Goal: Navigation & Orientation: Find specific page/section

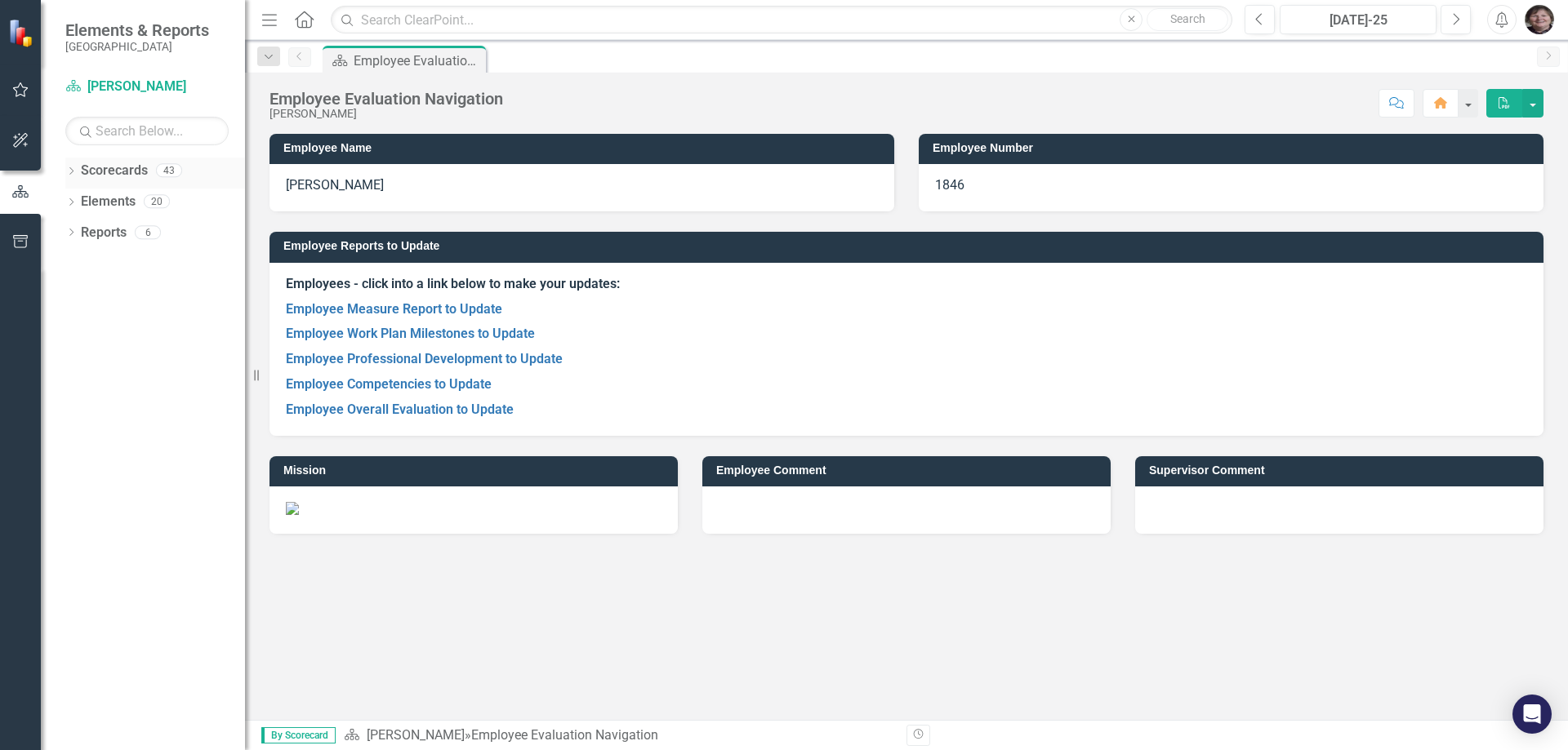
click at [70, 172] on icon "Dropdown" at bounding box center [71, 172] width 12 height 9
click at [82, 193] on div "Dropdown [GEOGRAPHIC_DATA]" at bounding box center [159, 202] width 172 height 27
click at [83, 200] on icon "Dropdown" at bounding box center [80, 201] width 13 height 10
click at [96, 260] on icon at bounding box center [96, 263] width 4 height 8
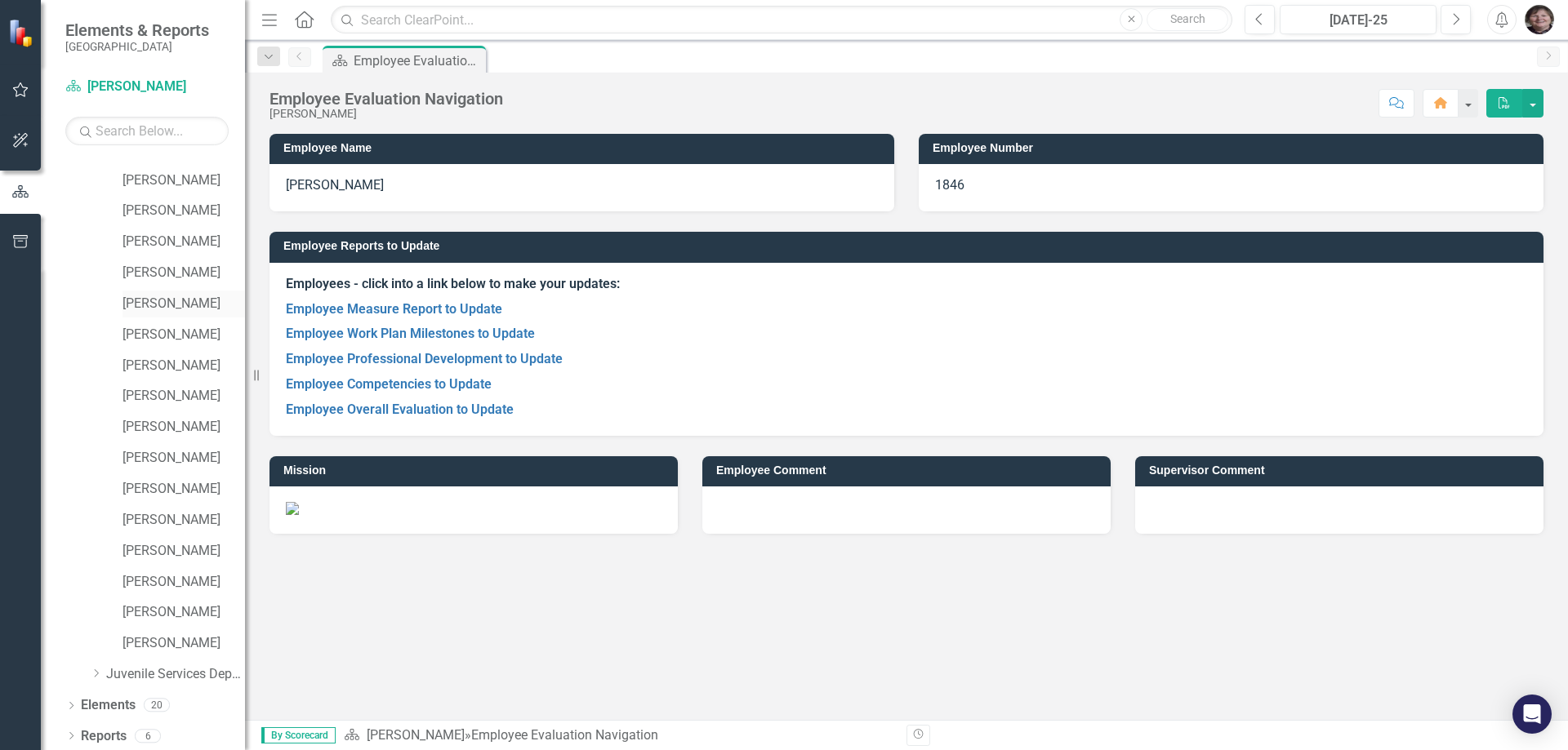
scroll to position [674, 0]
click at [169, 642] on link "[PERSON_NAME]" at bounding box center [183, 640] width 122 height 18
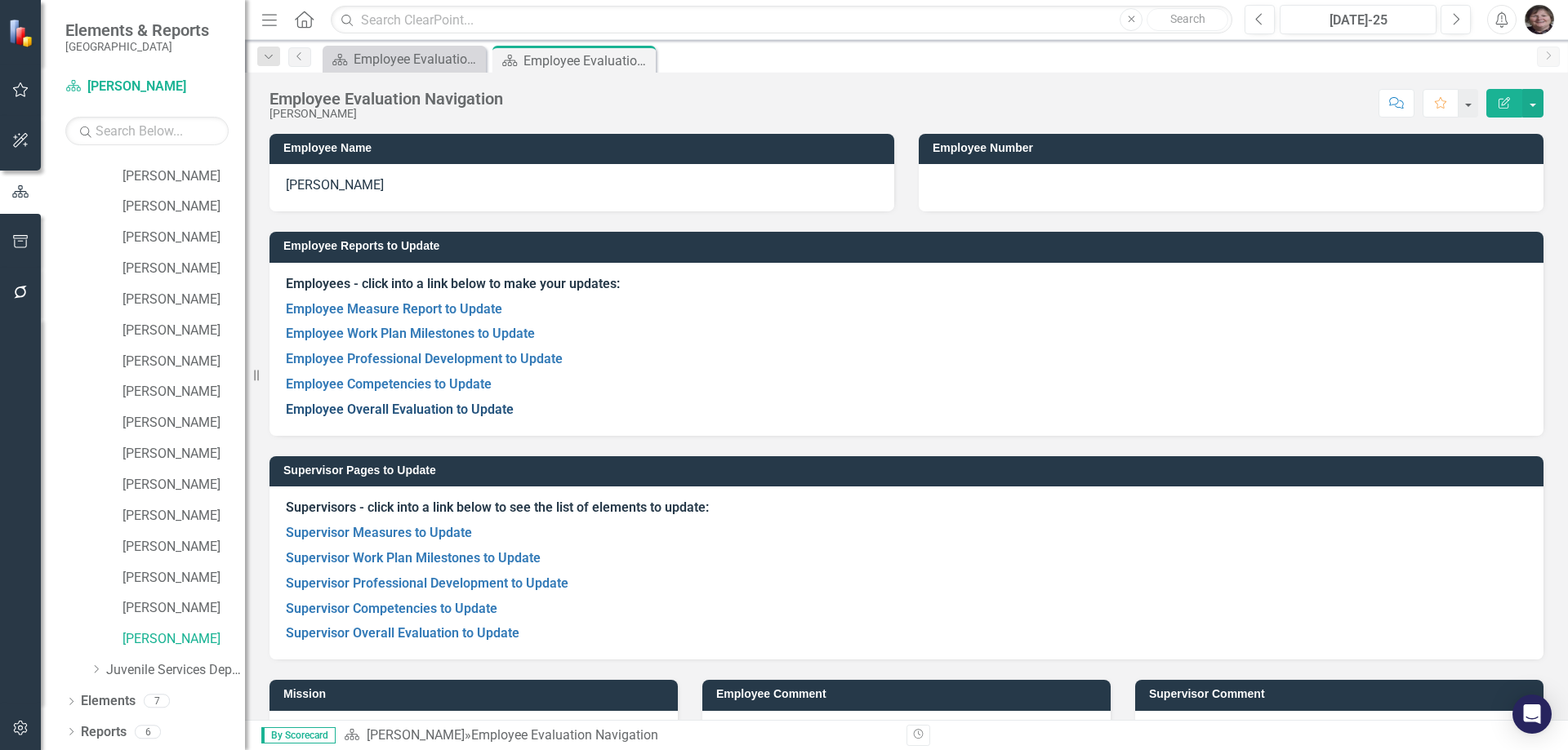
click at [422, 407] on link "Employee Overall Evaluation to Update" at bounding box center [400, 409] width 228 height 16
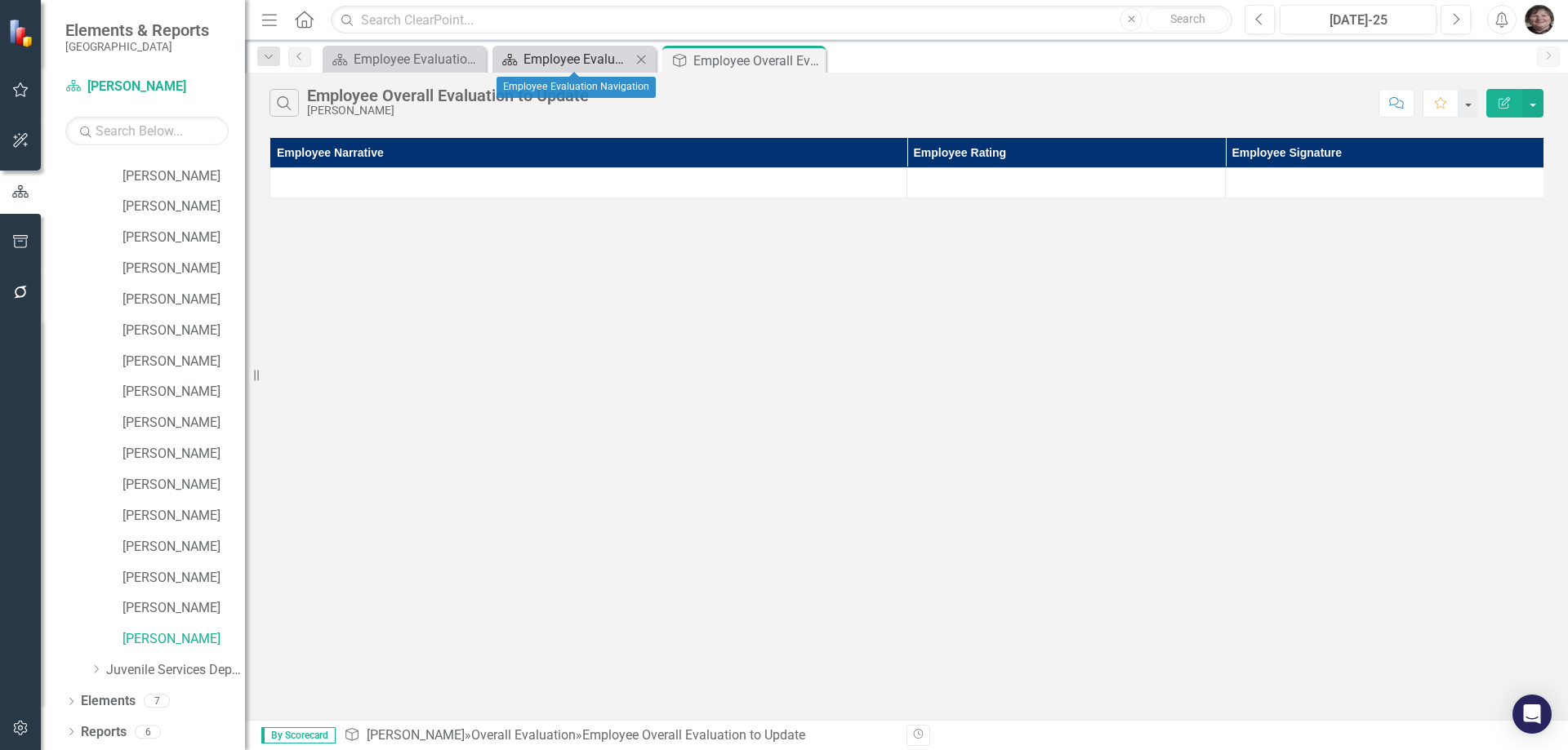
click at [585, 64] on div "Employee Evaluation Navigation" at bounding box center [577, 59] width 108 height 20
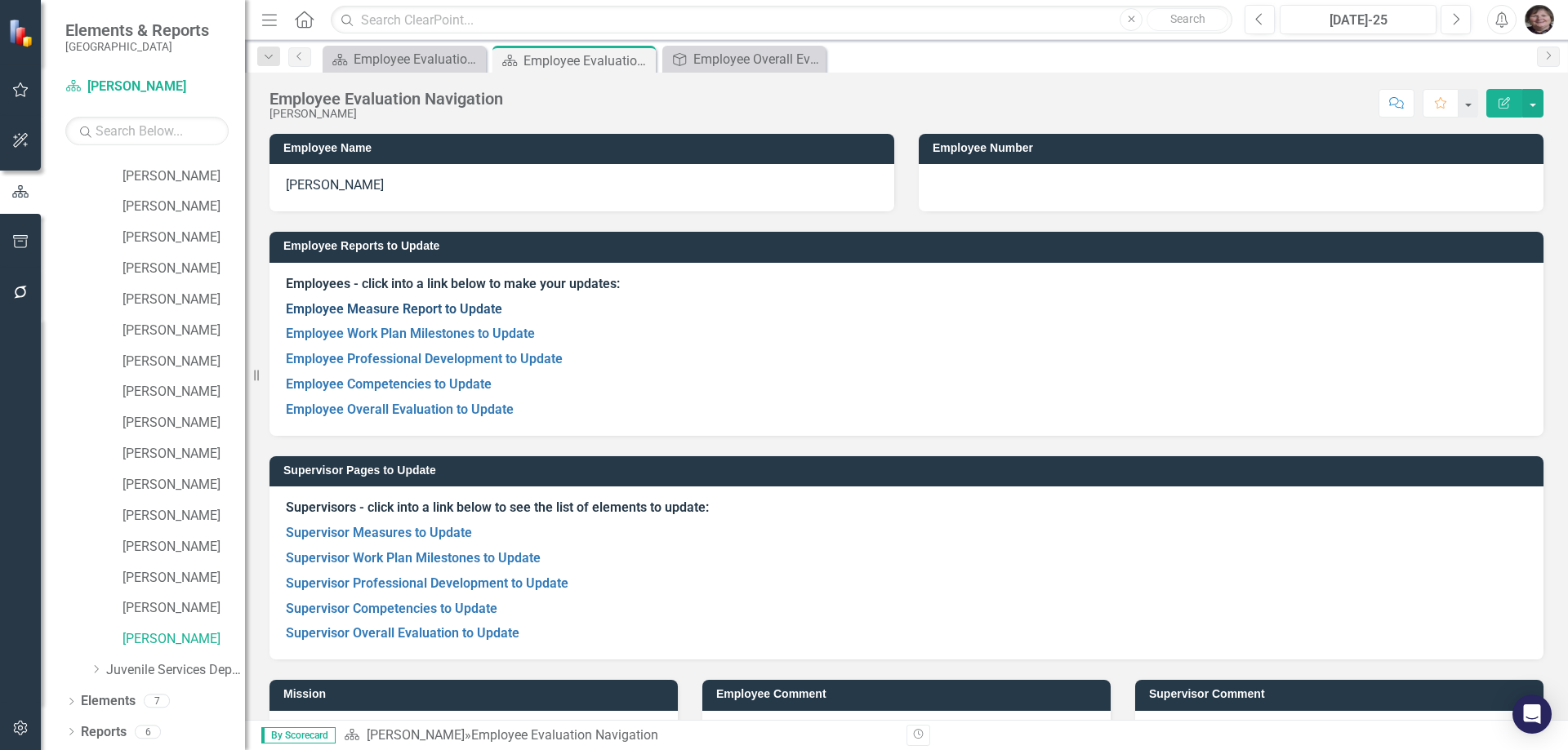
click at [455, 304] on link "Employee Measure Report to Update" at bounding box center [394, 309] width 216 height 16
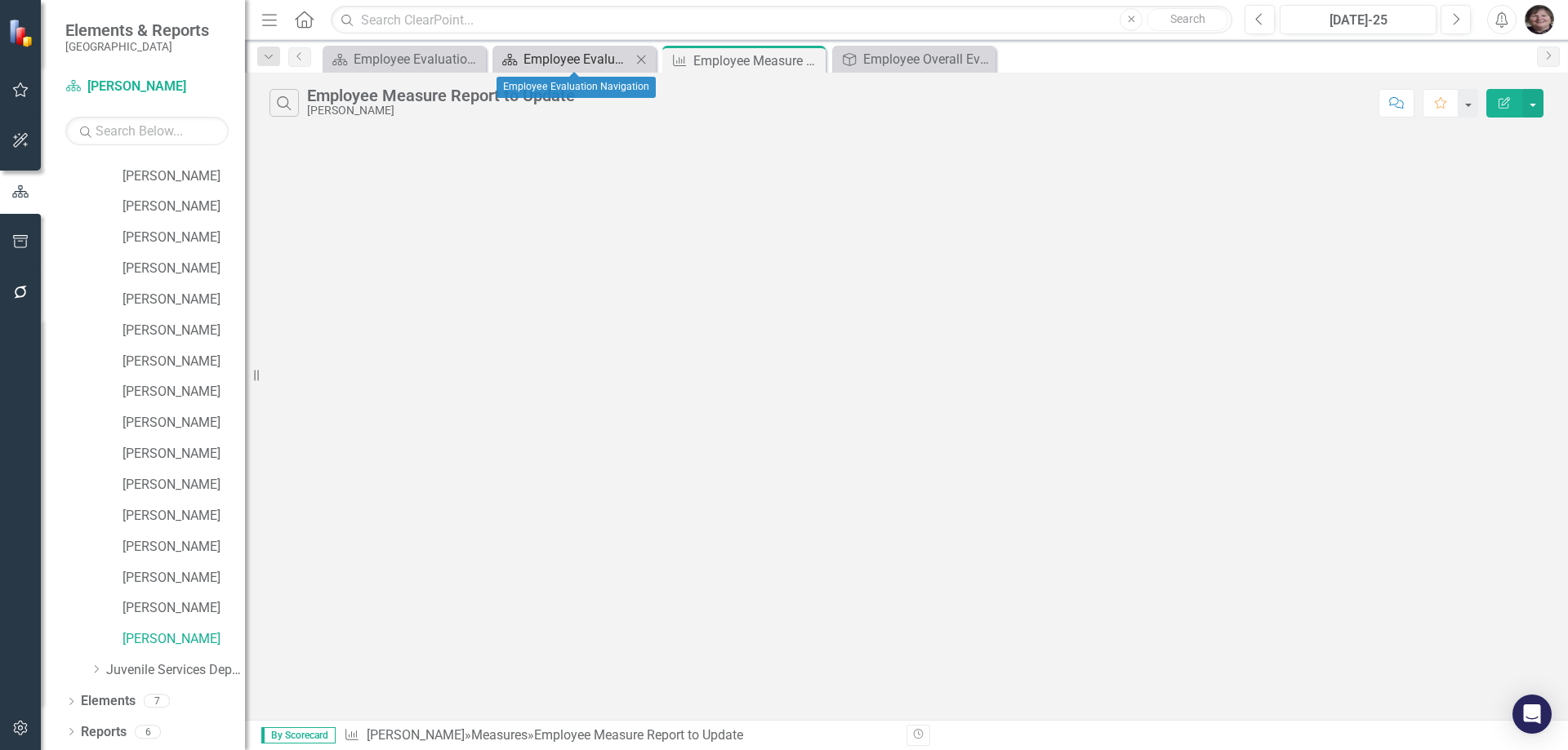
click at [535, 62] on div "Employee Evaluation Navigation" at bounding box center [577, 59] width 108 height 20
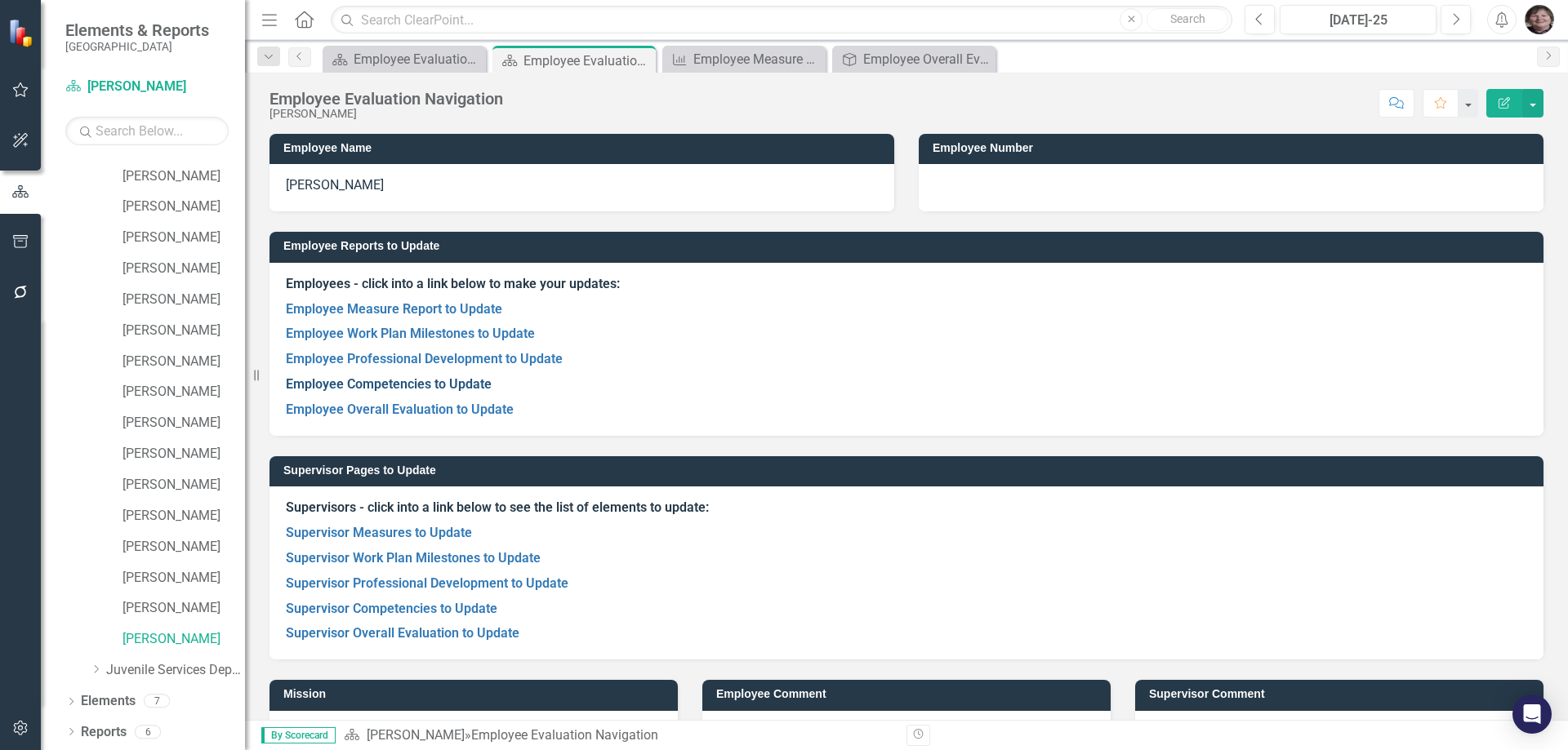
click at [431, 387] on link "Employee Competencies to Update" at bounding box center [389, 383] width 206 height 16
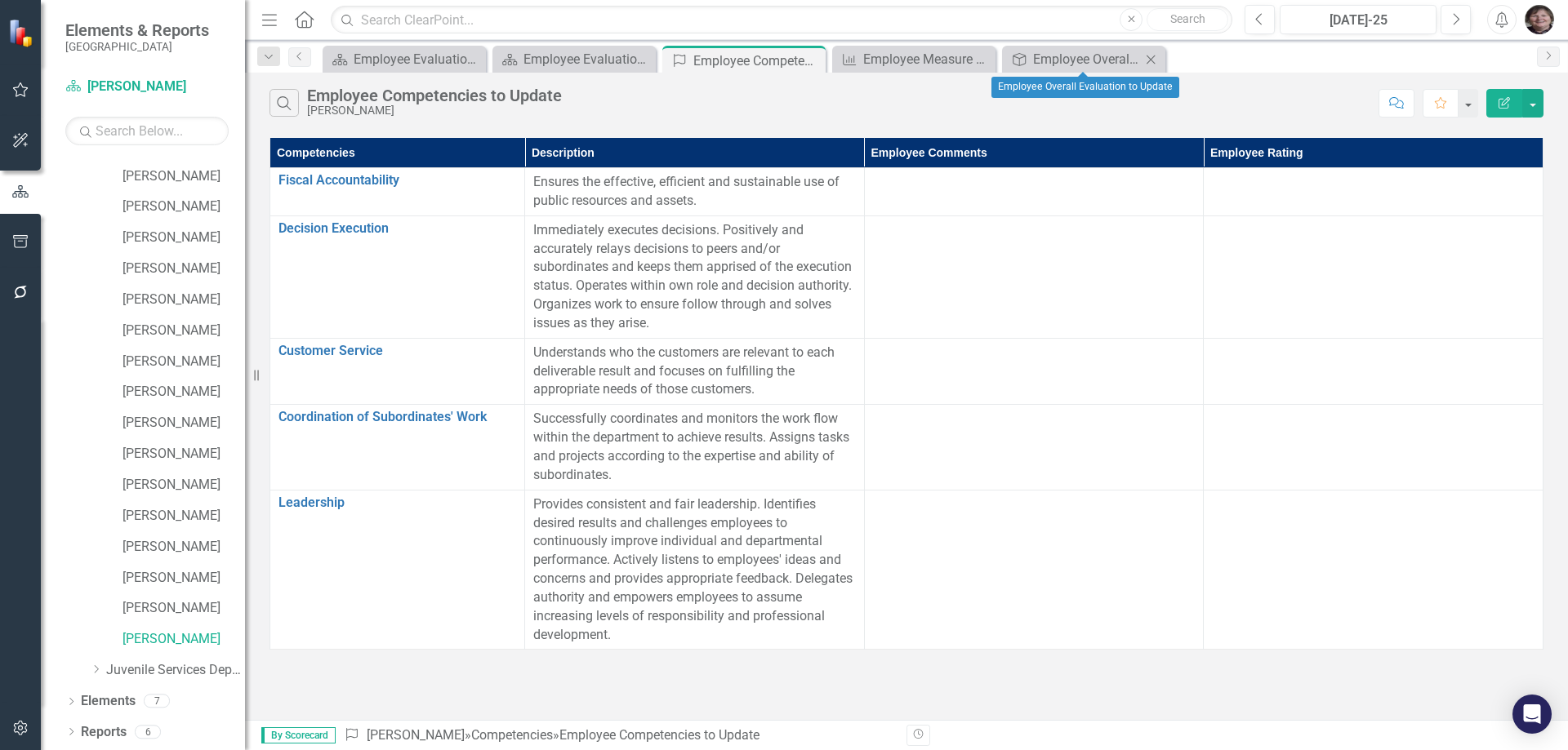
click at [1151, 61] on icon "Close" at bounding box center [1150, 59] width 16 height 13
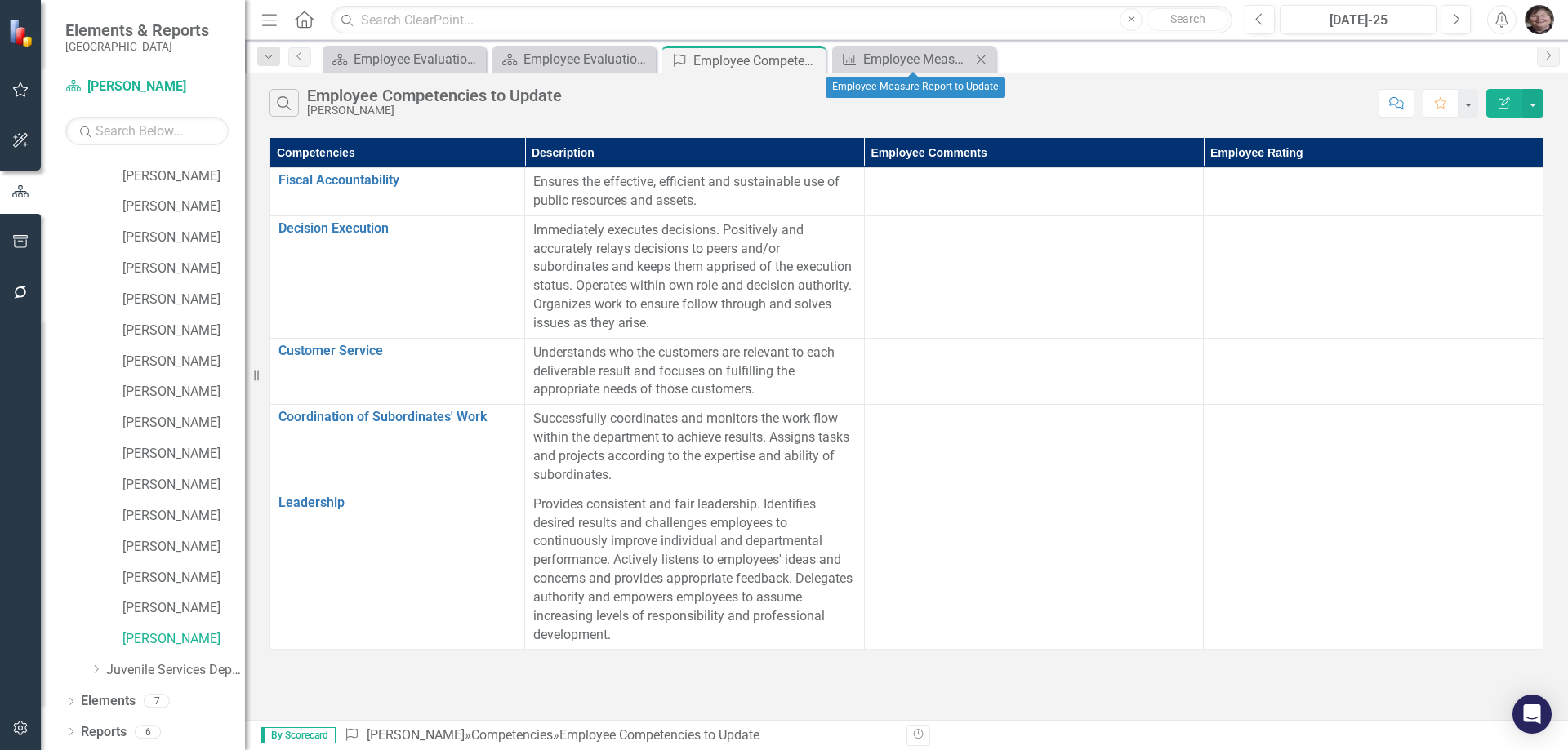
click at [983, 56] on icon "Close" at bounding box center [980, 59] width 16 height 13
click at [807, 58] on icon "Close" at bounding box center [809, 60] width 16 height 13
